Goal: Register for event/course: Sign up to attend an event or enroll in a course

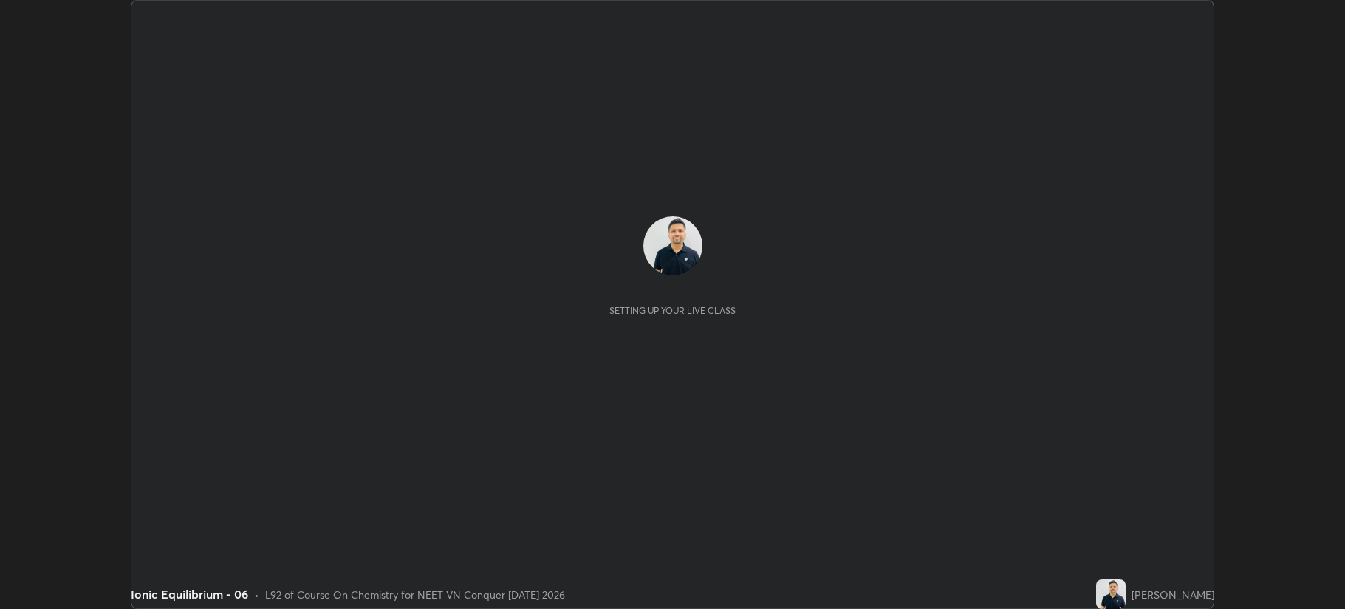
scroll to position [609, 1345]
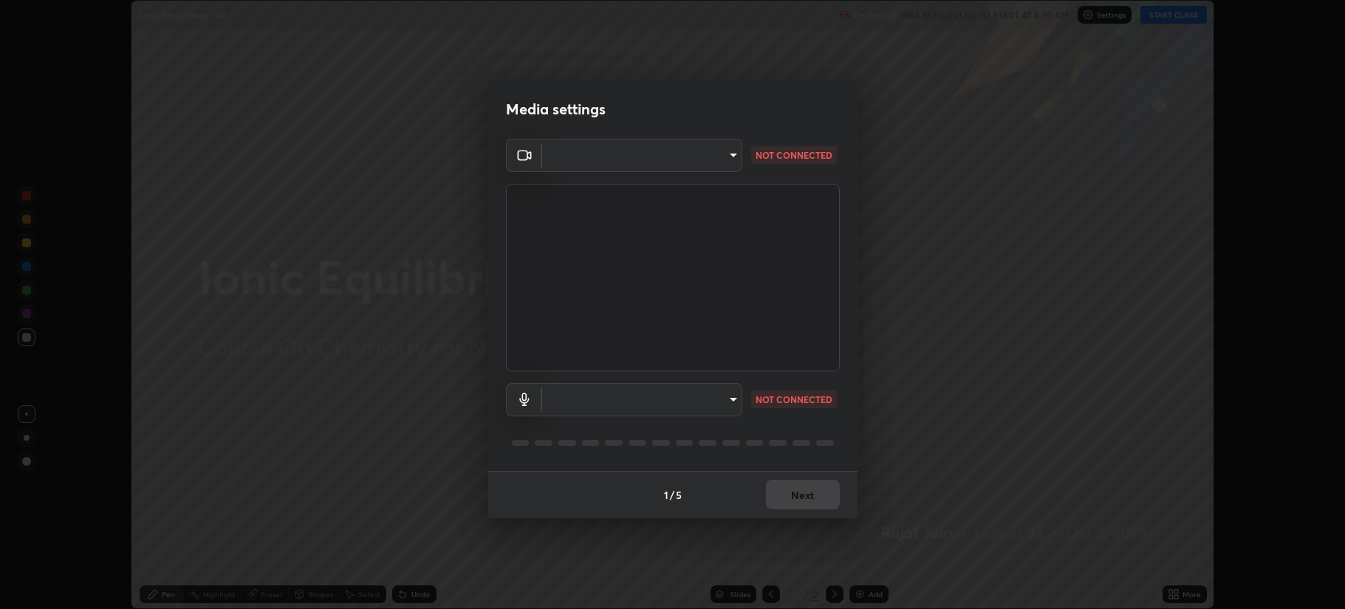
type input "b514d6723dd4d3c471526cd53b1784ca3f70d9044c5aa72a57affb8596088c16"
type input "4b0bcb73a5cd5ad7ac8f15a43def5814917f8cfc26a0fcb8ea41dee10f63b9ca"
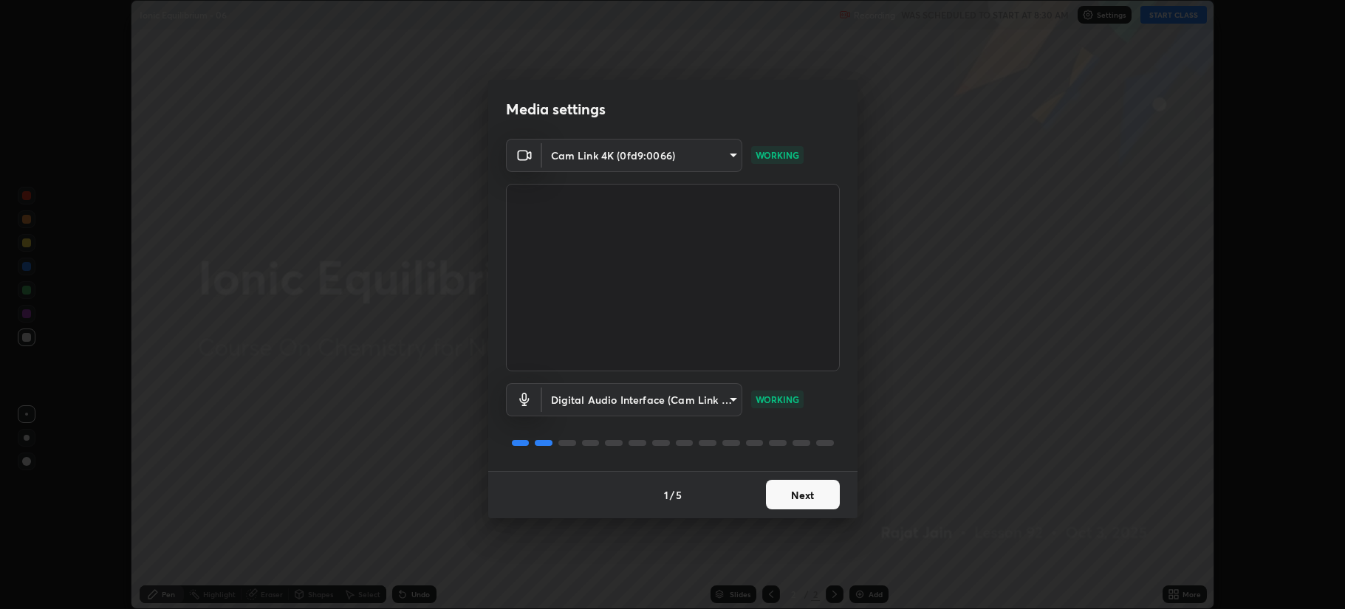
click at [801, 493] on button "Next" at bounding box center [803, 495] width 74 height 30
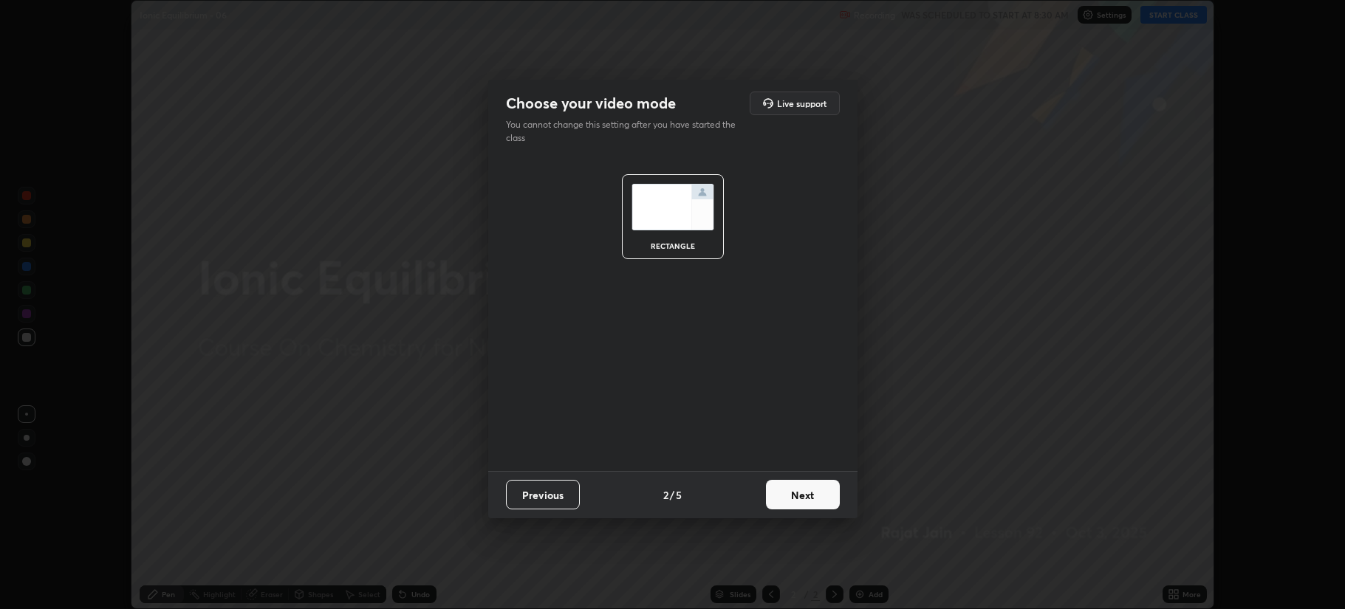
click at [810, 496] on button "Next" at bounding box center [803, 495] width 74 height 30
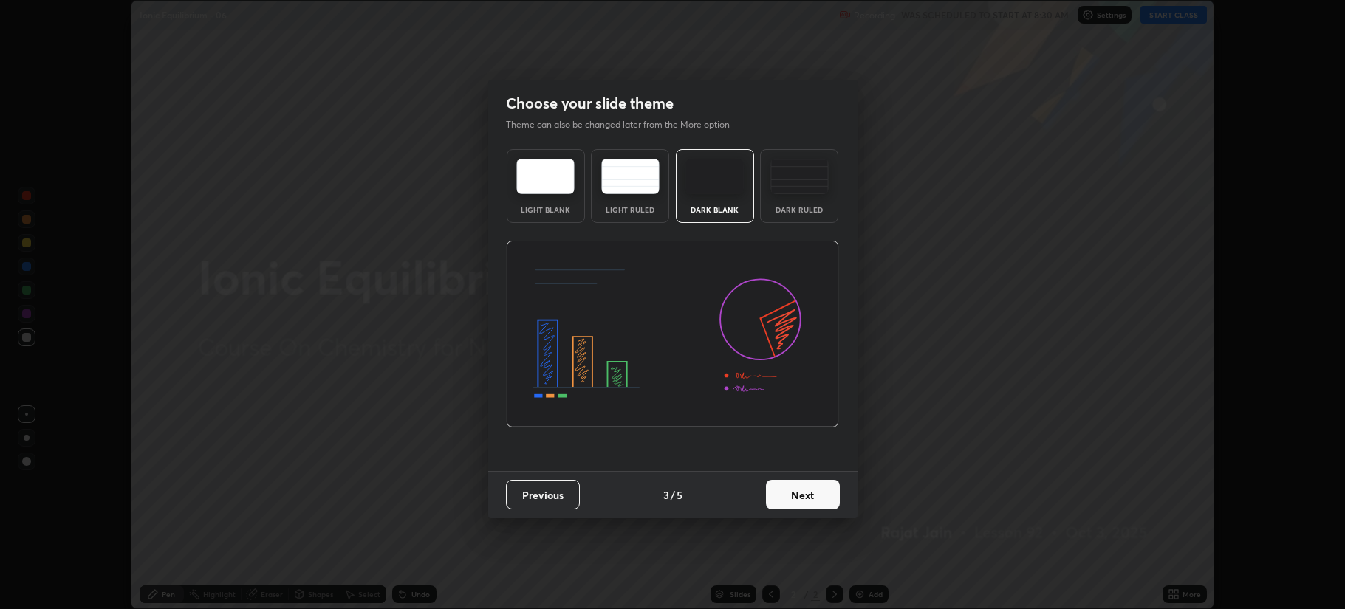
click at [812, 493] on button "Next" at bounding box center [803, 495] width 74 height 30
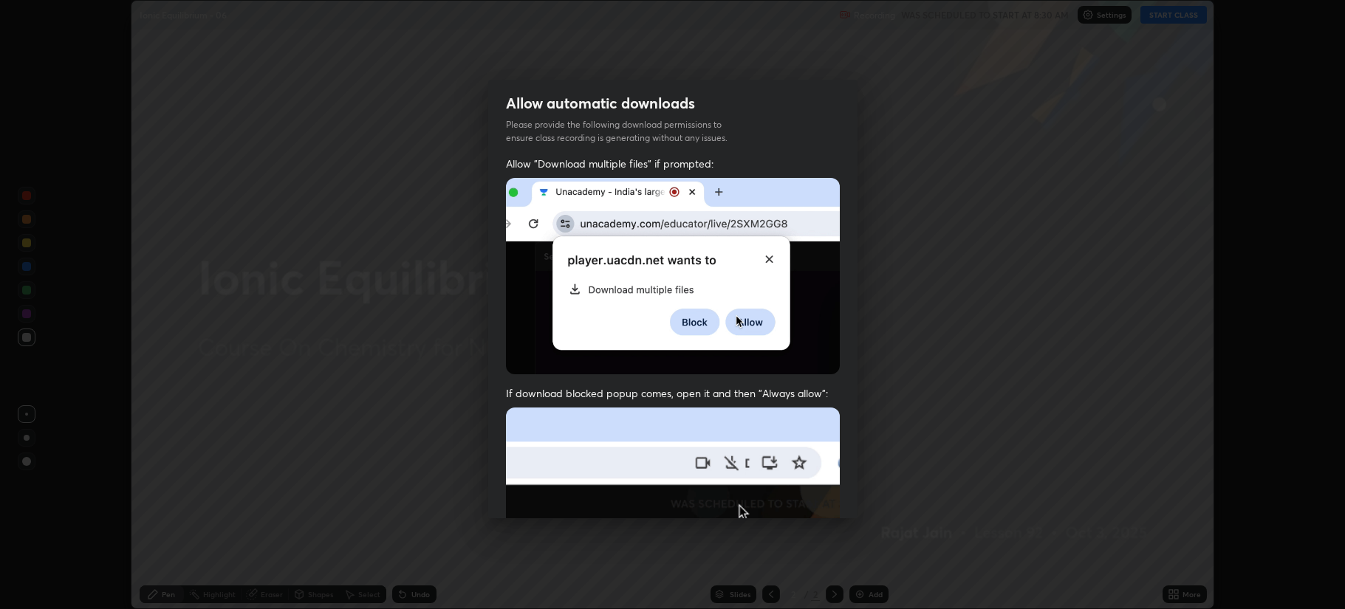
click at [815, 496] on img at bounding box center [673, 569] width 334 height 323
click at [812, 493] on img at bounding box center [673, 569] width 334 height 323
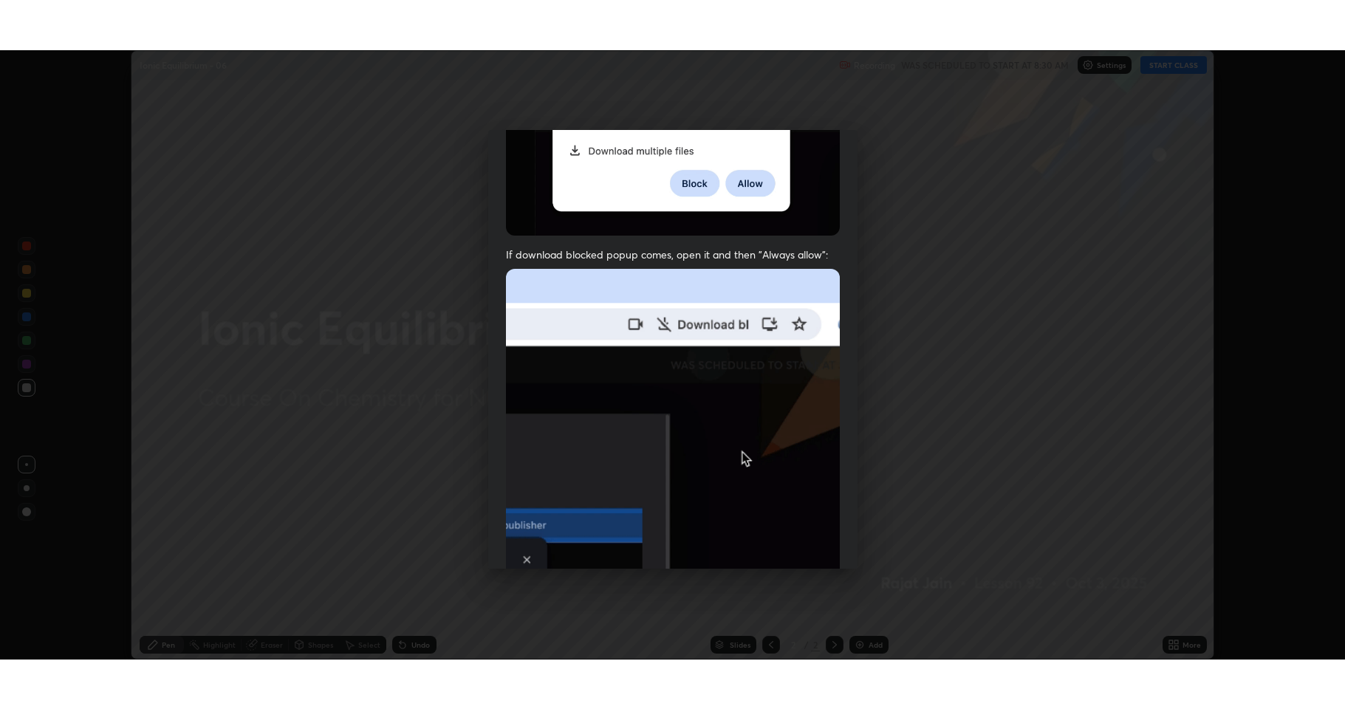
scroll to position [300, 0]
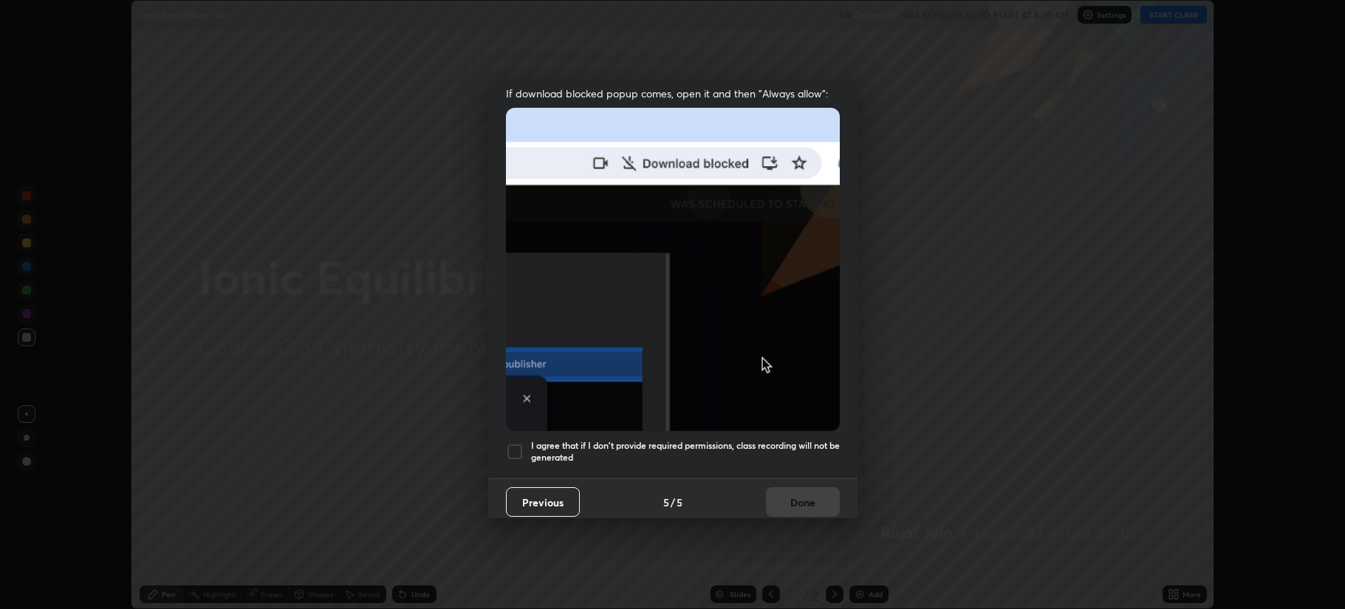
click at [516, 443] on div at bounding box center [515, 452] width 18 height 18
click at [799, 487] on button "Done" at bounding box center [803, 502] width 74 height 30
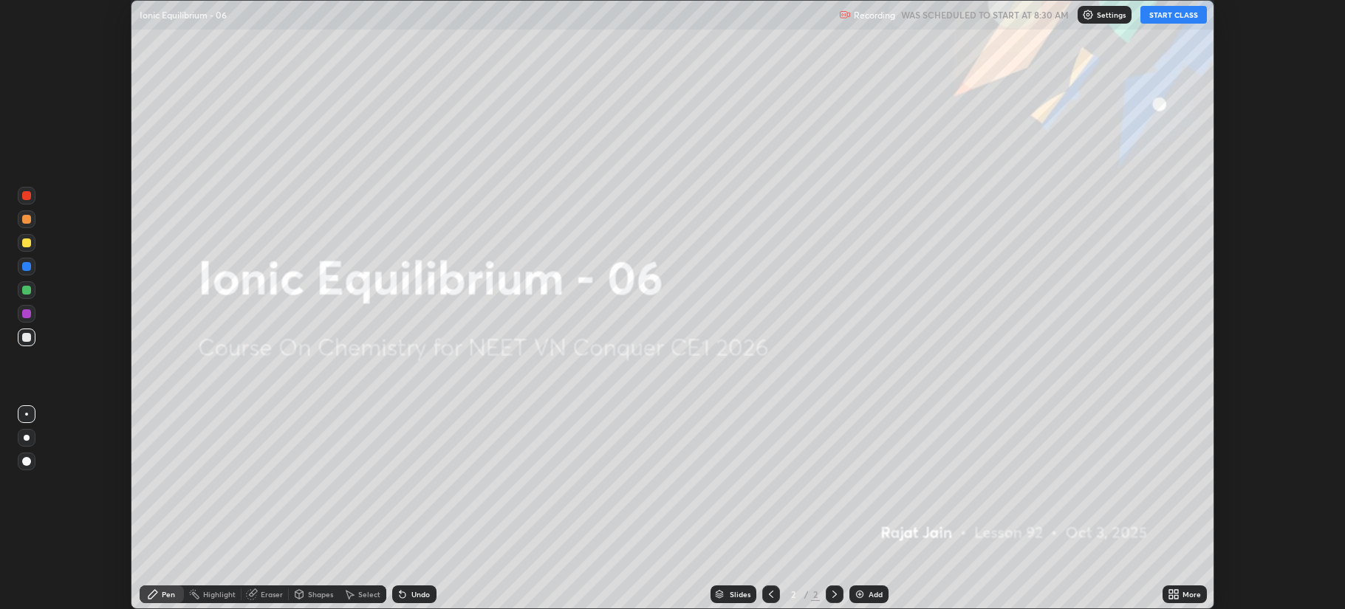
click at [1172, 15] on button "START CLASS" at bounding box center [1173, 15] width 66 height 18
click at [1184, 588] on div "More" at bounding box center [1184, 595] width 44 height 18
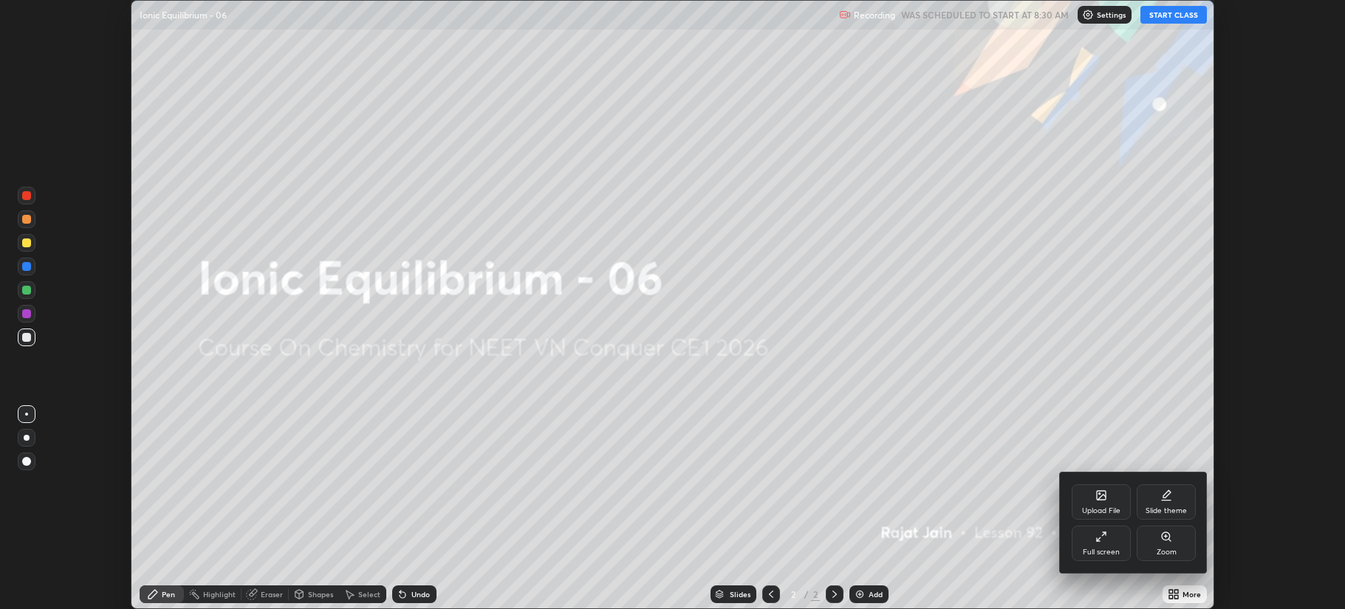
click at [1103, 545] on div "Full screen" at bounding box center [1101, 543] width 59 height 35
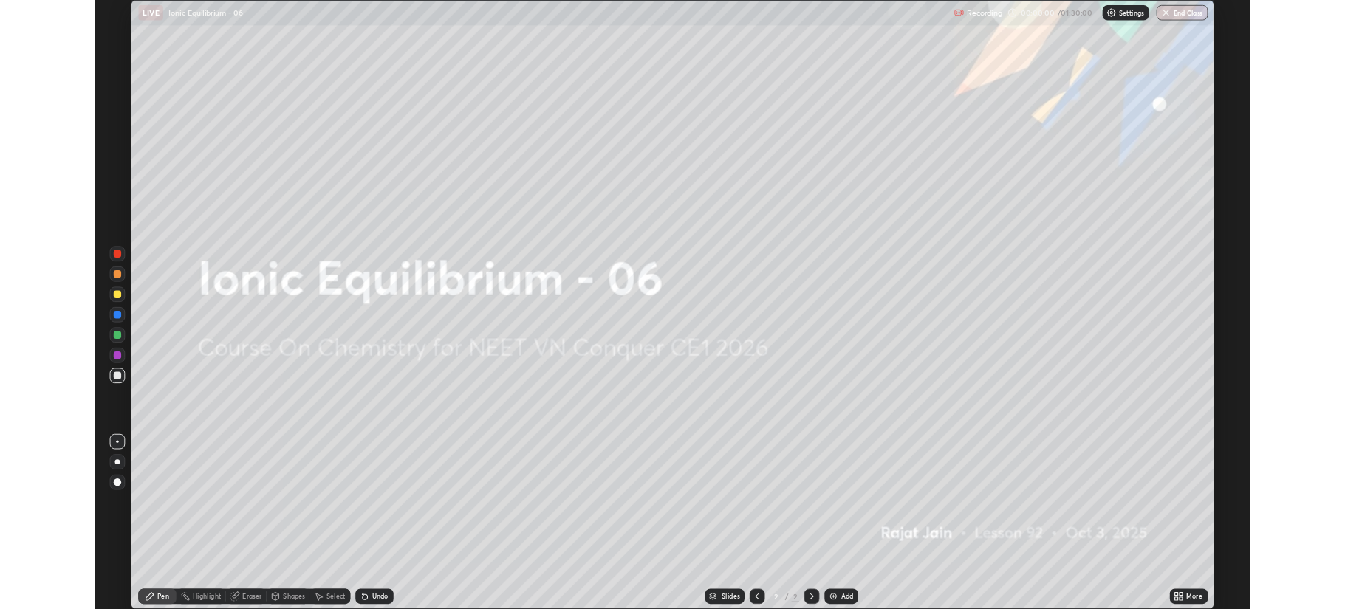
scroll to position [709, 1345]
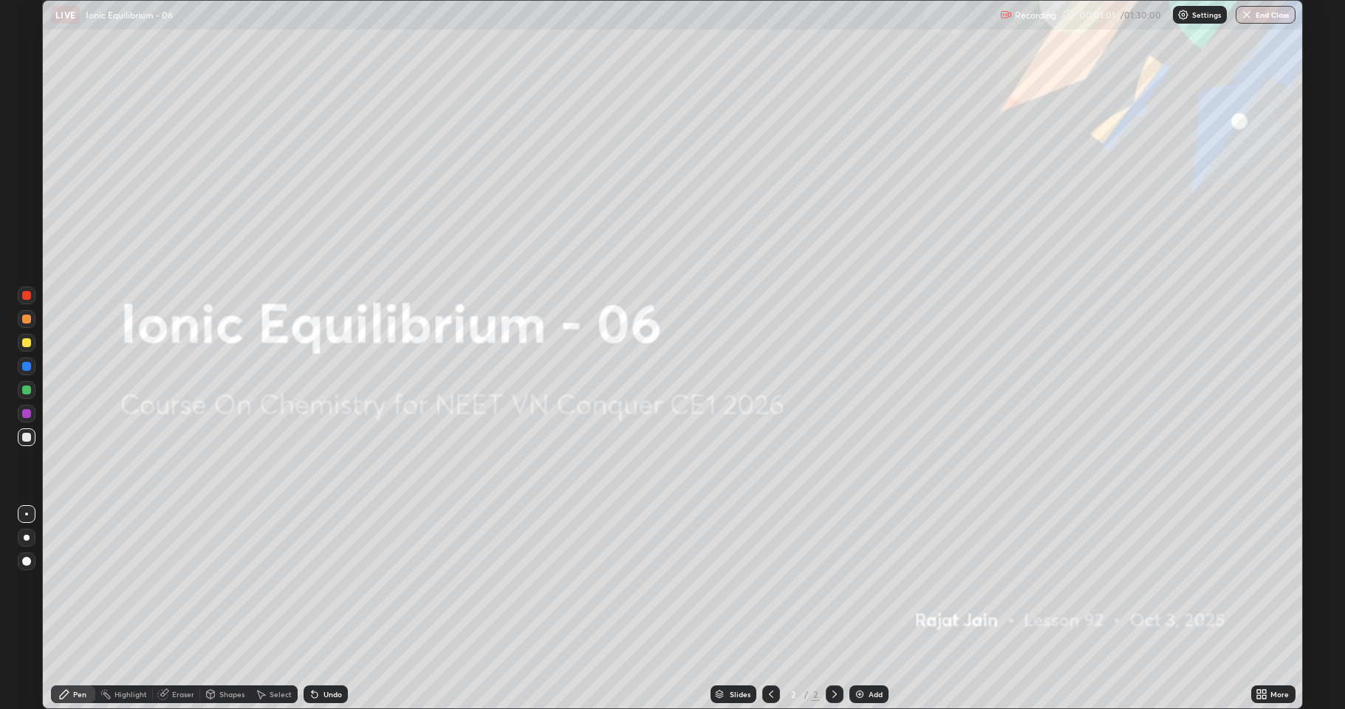
click at [881, 609] on div "Add" at bounding box center [876, 694] width 14 height 7
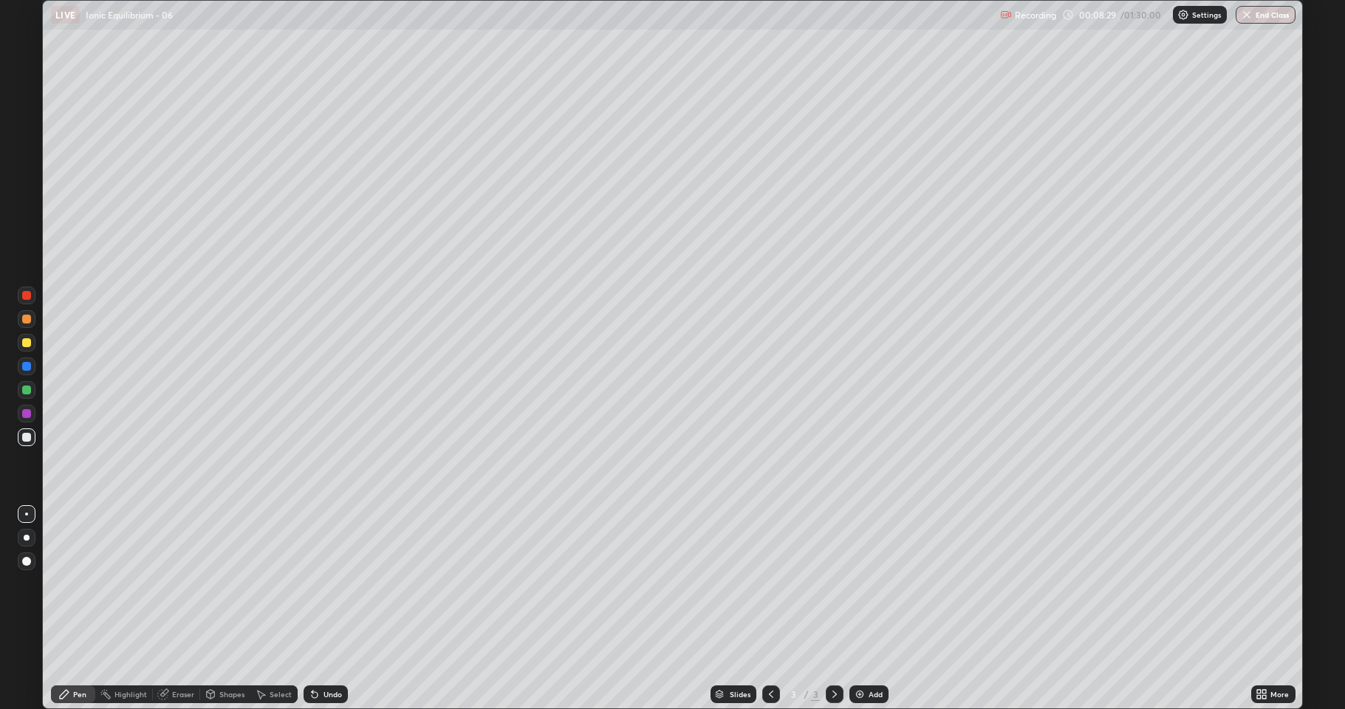
click at [869, 609] on div "Add" at bounding box center [876, 694] width 14 height 7
click at [323, 609] on div "Undo" at bounding box center [326, 694] width 44 height 18
click at [869, 609] on div "Add" at bounding box center [868, 694] width 39 height 18
click at [869, 609] on div "Add" at bounding box center [876, 694] width 14 height 7
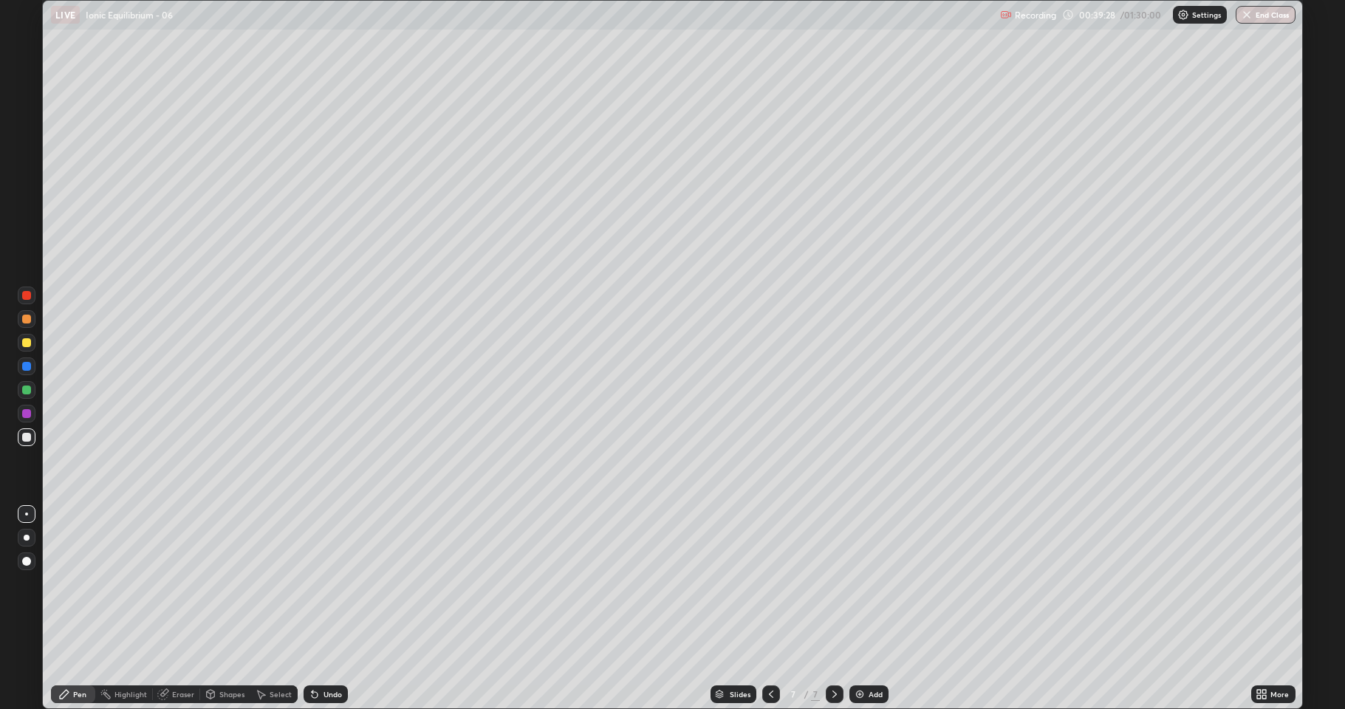
click at [866, 609] on div "Add" at bounding box center [868, 694] width 39 height 18
click at [868, 609] on div "Add" at bounding box center [868, 694] width 39 height 18
click at [869, 609] on div "Add" at bounding box center [876, 694] width 14 height 7
click at [312, 609] on icon at bounding box center [315, 695] width 6 height 6
click at [176, 609] on div "Eraser" at bounding box center [183, 694] width 22 height 7
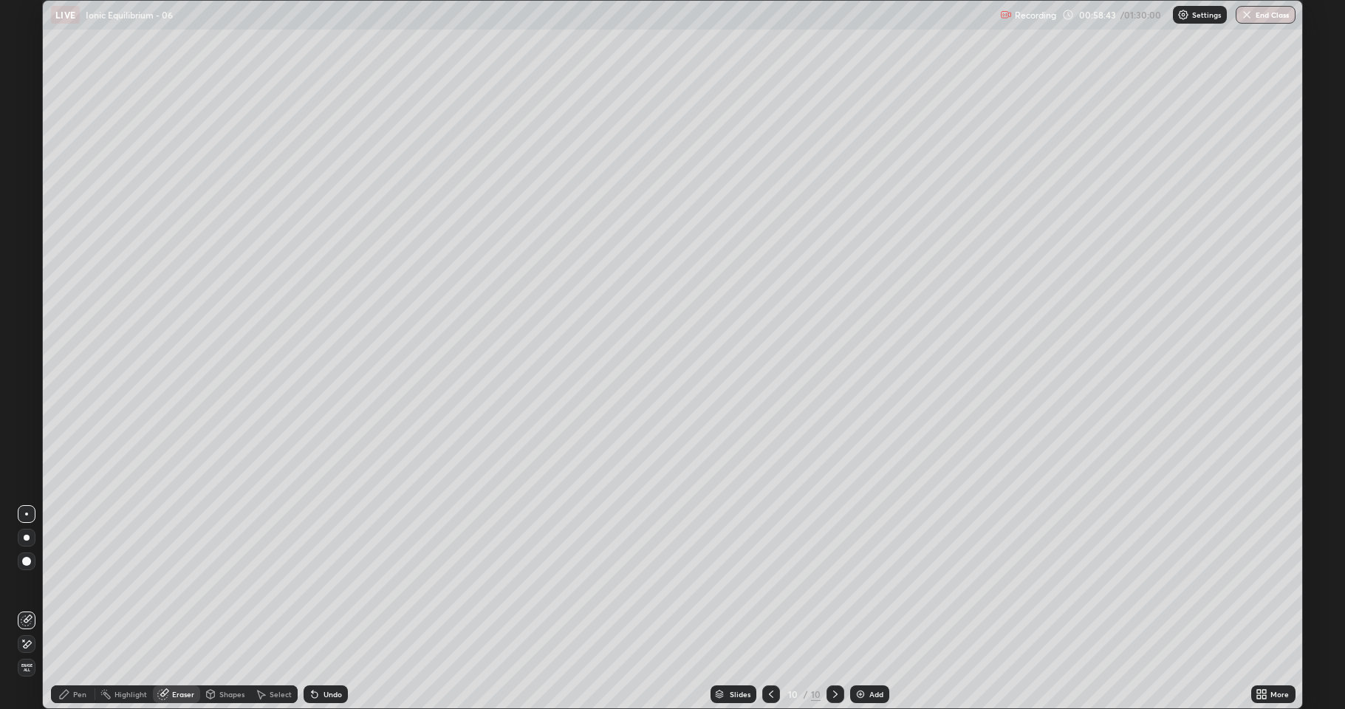
click at [19, 609] on div at bounding box center [27, 644] width 18 height 18
click at [79, 609] on div "Pen" at bounding box center [79, 694] width 13 height 7
click at [177, 609] on div "Eraser" at bounding box center [183, 694] width 22 height 7
click at [66, 609] on icon at bounding box center [64, 694] width 9 height 9
click at [169, 609] on div "Eraser" at bounding box center [176, 694] width 47 height 18
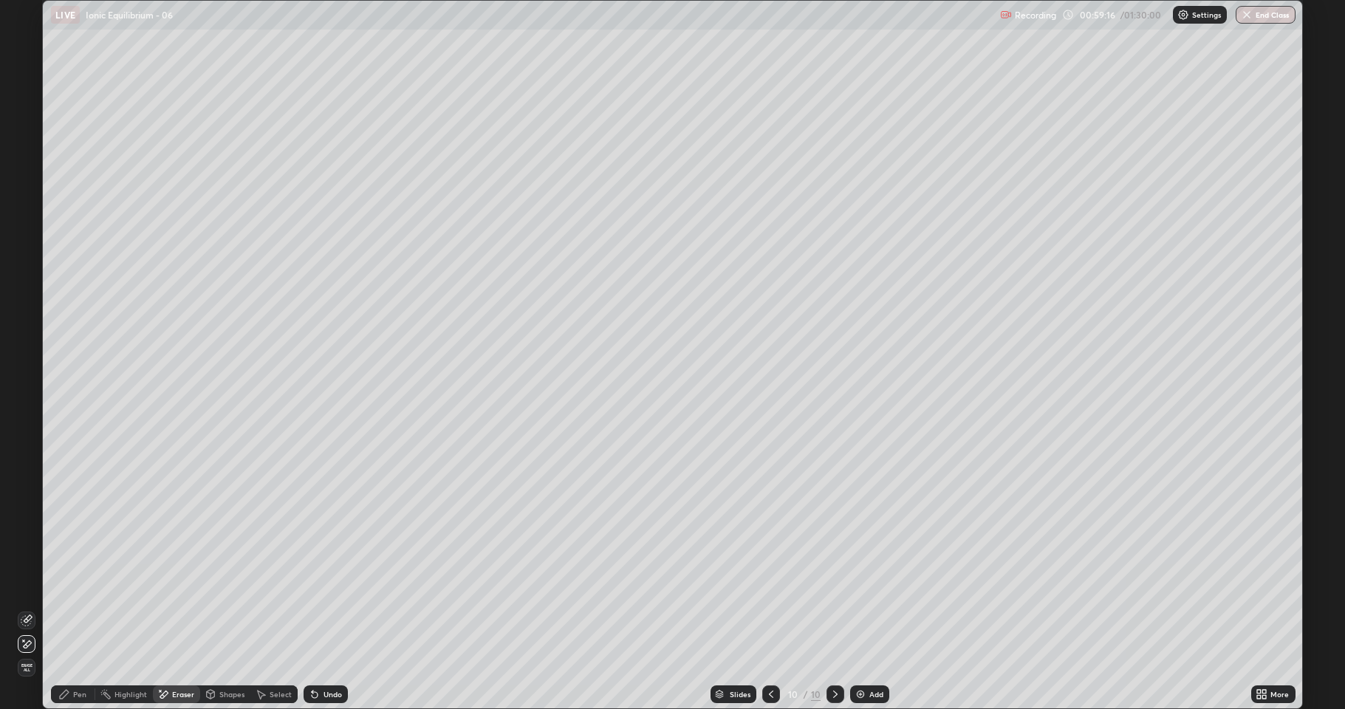
click at [72, 609] on div "Pen" at bounding box center [73, 694] width 44 height 18
click at [174, 609] on div "Eraser" at bounding box center [183, 694] width 22 height 7
click at [75, 609] on div "Pen" at bounding box center [79, 694] width 13 height 7
click at [177, 609] on div "Eraser" at bounding box center [183, 694] width 22 height 7
click at [72, 609] on div "Pen" at bounding box center [73, 694] width 44 height 18
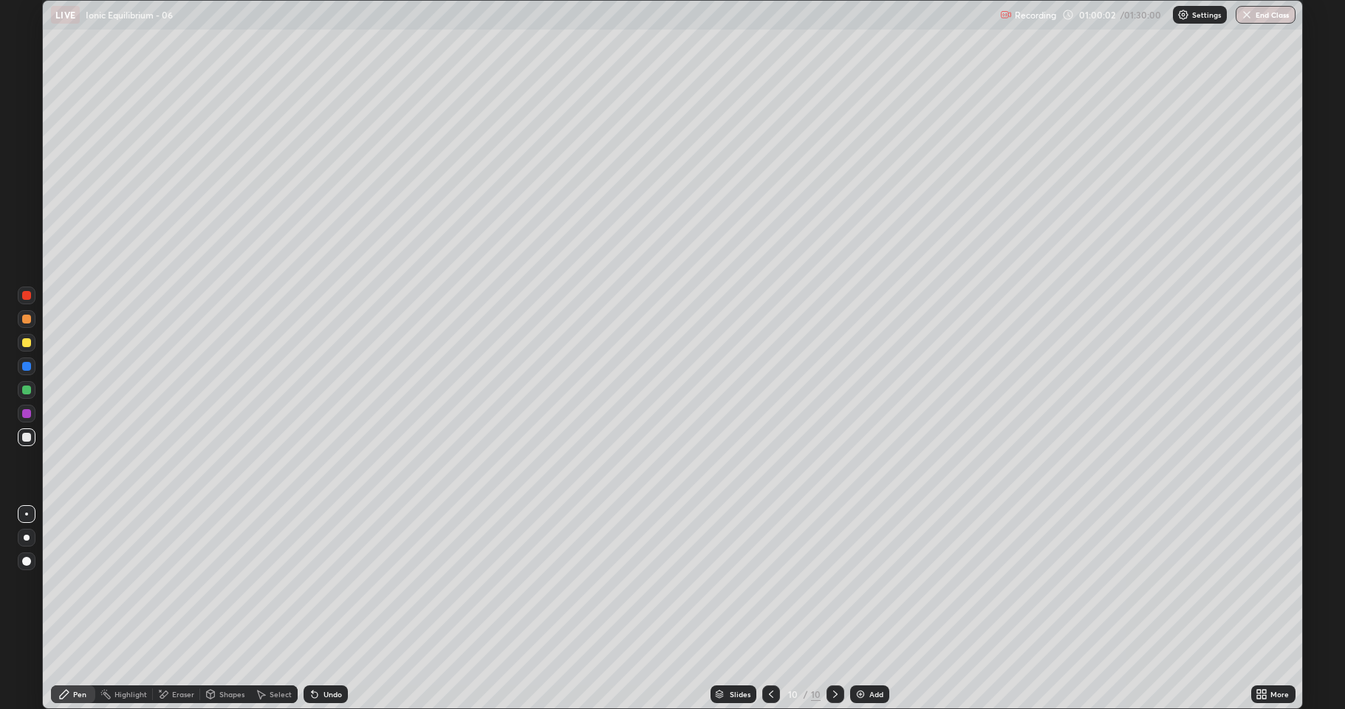
click at [177, 609] on div "Eraser" at bounding box center [183, 694] width 22 height 7
click at [68, 609] on icon at bounding box center [64, 694] width 12 height 12
click at [860, 609] on img at bounding box center [860, 694] width 12 height 12
click at [331, 609] on div "Undo" at bounding box center [332, 694] width 18 height 7
click at [318, 609] on div "Undo" at bounding box center [326, 694] width 44 height 18
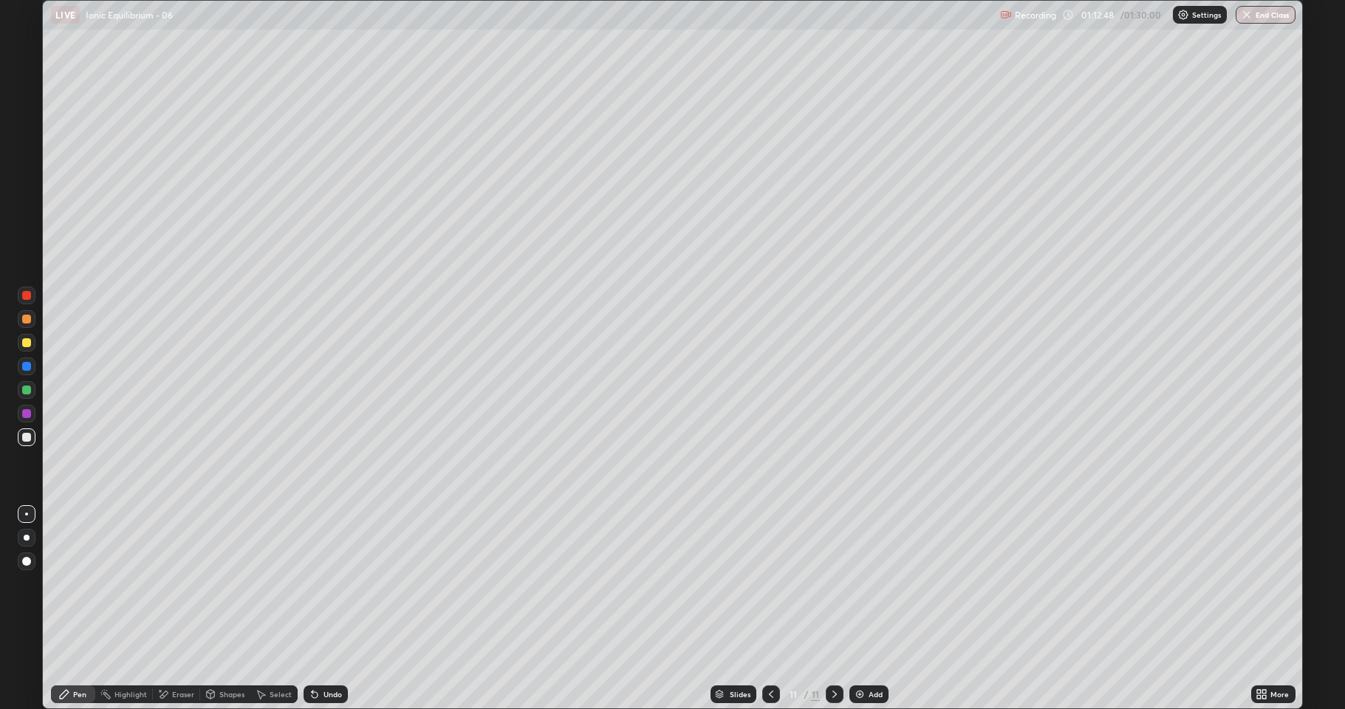
click at [170, 609] on div "Eraser" at bounding box center [176, 694] width 47 height 18
click at [73, 609] on div "Pen" at bounding box center [79, 694] width 13 height 7
click at [312, 609] on icon at bounding box center [315, 695] width 6 height 6
click at [312, 609] on icon at bounding box center [312, 691] width 1 height 1
click at [314, 609] on div "Undo" at bounding box center [326, 694] width 44 height 18
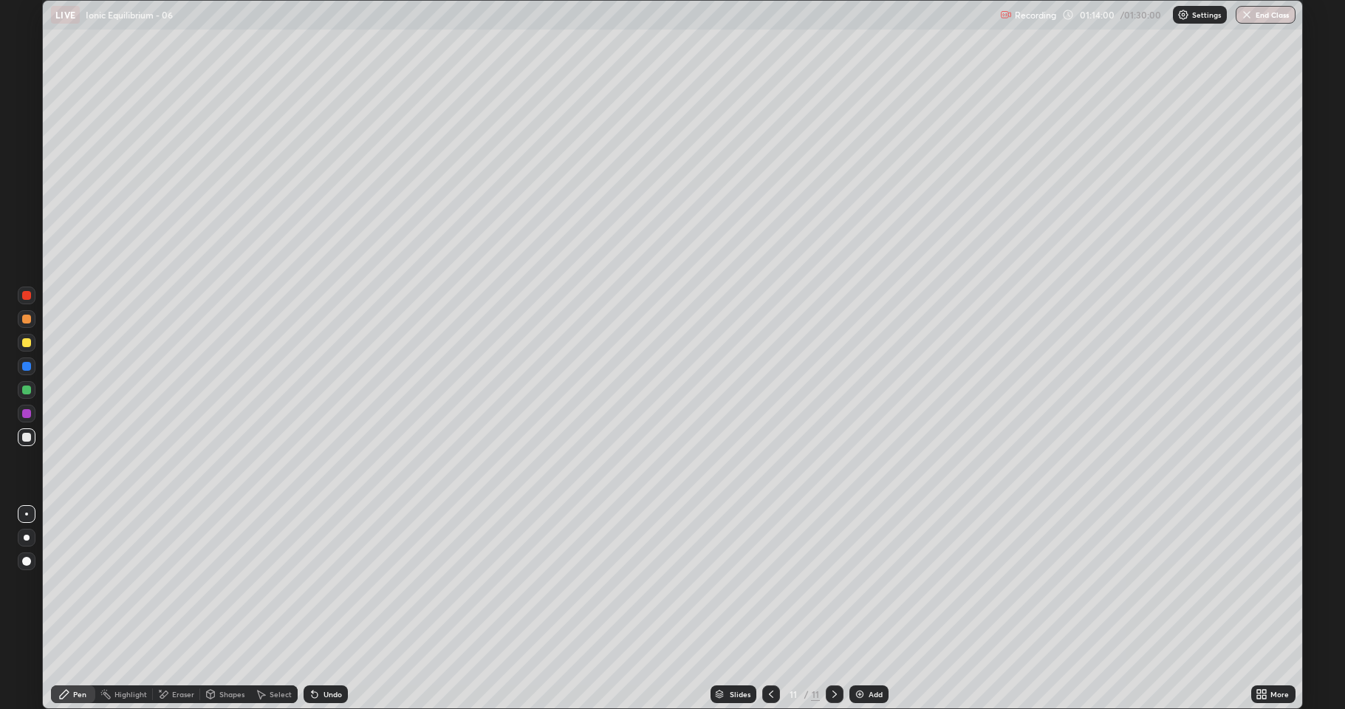
click at [319, 609] on div "Undo" at bounding box center [326, 694] width 44 height 18
click at [857, 609] on img at bounding box center [860, 694] width 12 height 12
click at [1261, 14] on button "End Class" at bounding box center [1266, 15] width 60 height 18
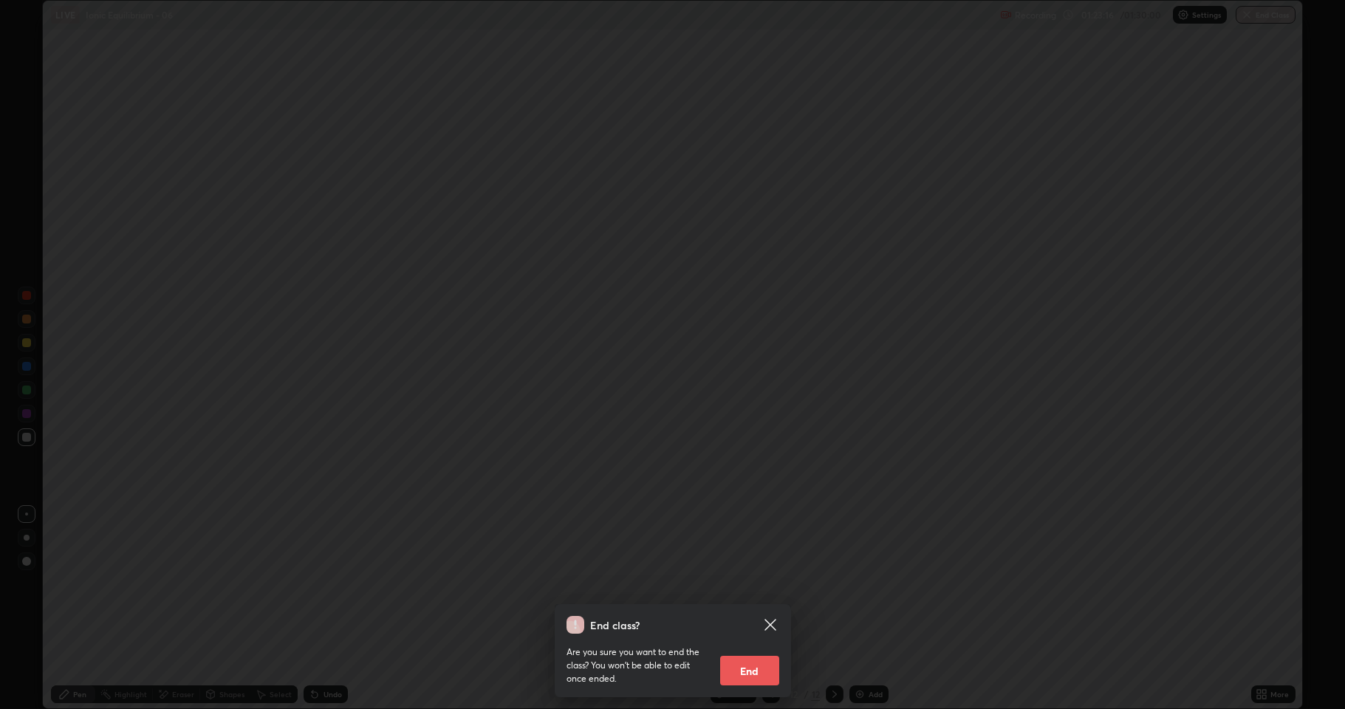
click at [753, 609] on button "End" at bounding box center [749, 671] width 59 height 30
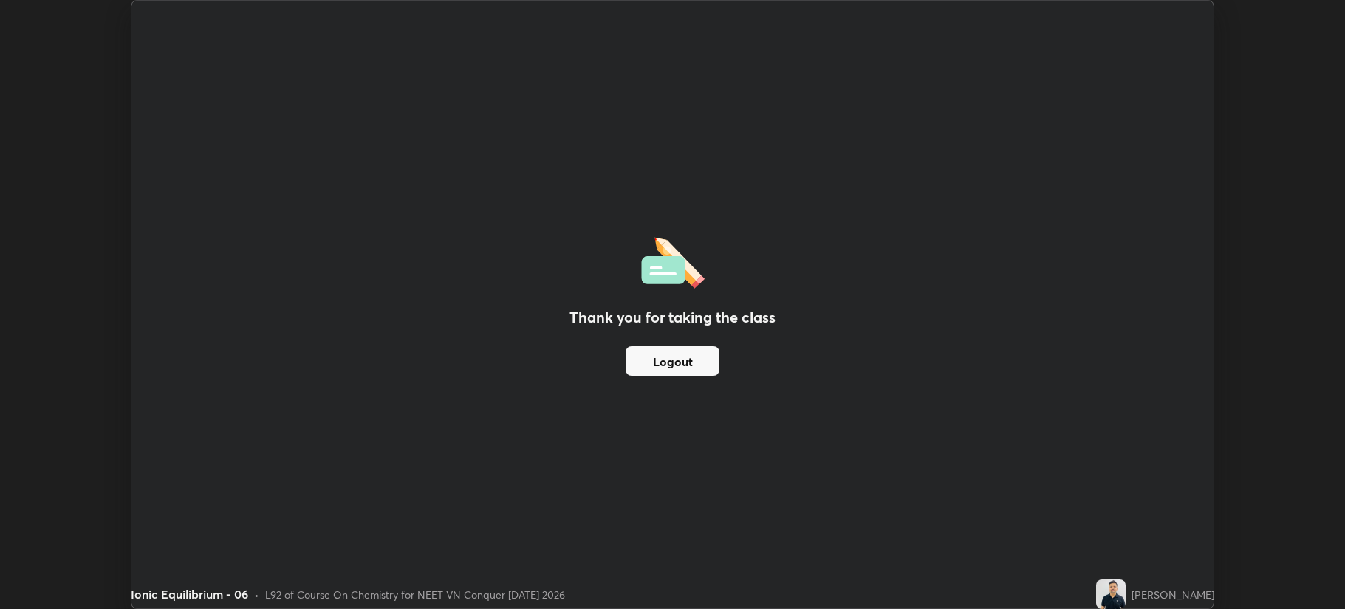
scroll to position [73245, 72509]
